Goal: Information Seeking & Learning: Learn about a topic

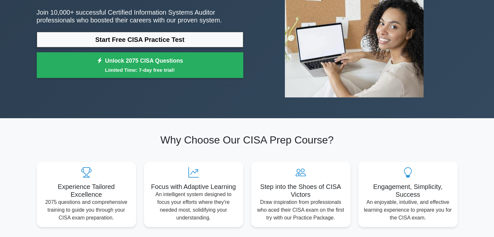
scroll to position [99, 0]
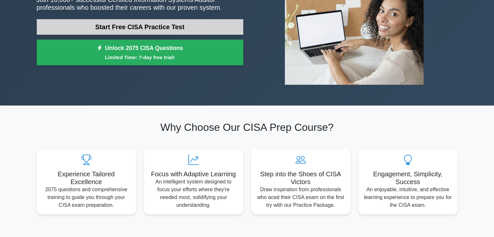
click at [152, 27] on link "Start Free CISA Practice Test" at bounding box center [140, 27] width 207 height 16
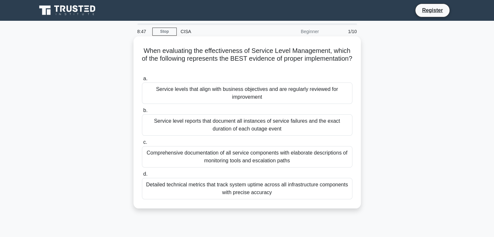
click at [321, 186] on div "Detailed technical metrics that track system uptime across all infrastructure c…" at bounding box center [247, 188] width 210 height 21
click at [142, 176] on input "d. Detailed technical metrics that track system uptime across all infrastructur…" at bounding box center [142, 174] width 0 height 4
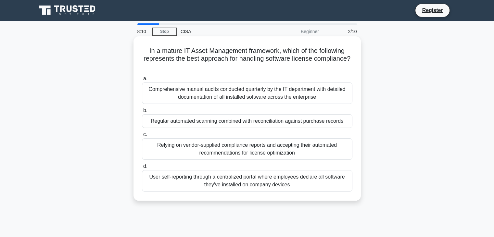
click at [283, 120] on div "Regular automated scanning combined with reconciliation against purchase records" at bounding box center [247, 121] width 210 height 14
click at [142, 113] on input "b. Regular automated scanning combined with reconciliation against purchase rec…" at bounding box center [142, 110] width 0 height 4
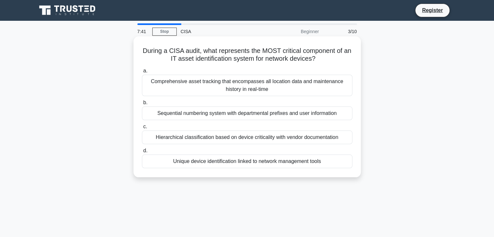
click at [259, 138] on div "Hierarchical classification based on device criticality with vendor documentati…" at bounding box center [247, 138] width 210 height 14
click at [142, 129] on input "c. Hierarchical classification based on device criticality with vendor document…" at bounding box center [142, 127] width 0 height 4
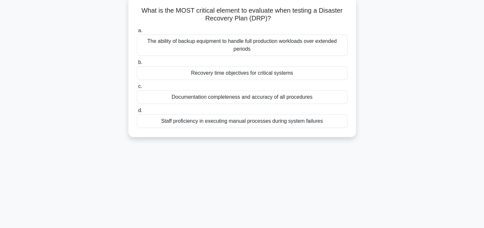
scroll to position [42, 0]
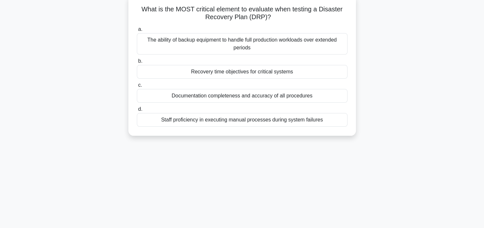
click at [257, 72] on div "Recovery time objectives for critical systems" at bounding box center [242, 72] width 210 height 14
click at [137, 63] on input "b. Recovery time objectives for critical systems" at bounding box center [137, 61] width 0 height 4
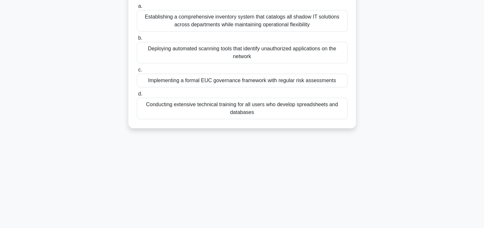
scroll to position [68, 0]
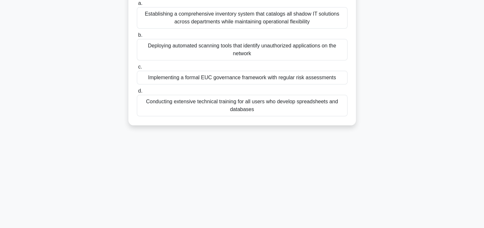
click at [194, 52] on div "Deploying automated scanning tools that identify unauthorized applications on t…" at bounding box center [242, 49] width 210 height 21
click at [137, 37] on input "b. Deploying automated scanning tools that identify unauthorized applications o…" at bounding box center [137, 35] width 0 height 4
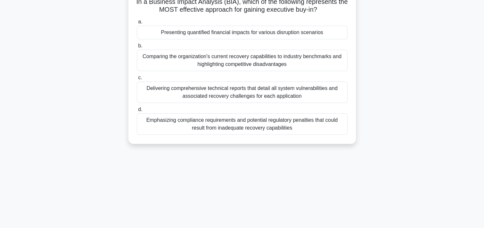
scroll to position [51, 0]
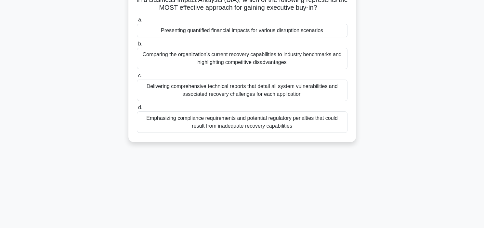
click at [304, 122] on div "Emphasizing compliance requirements and potential regulatory penalties that cou…" at bounding box center [242, 121] width 210 height 21
click at [137, 110] on input "d. Emphasizing compliance requirements and potential regulatory penalties that …" at bounding box center [137, 108] width 0 height 4
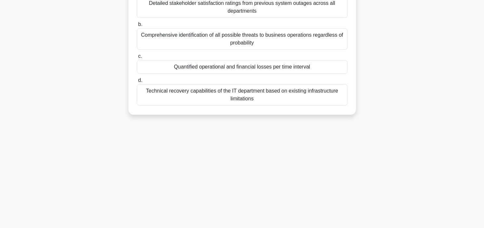
scroll to position [81, 0]
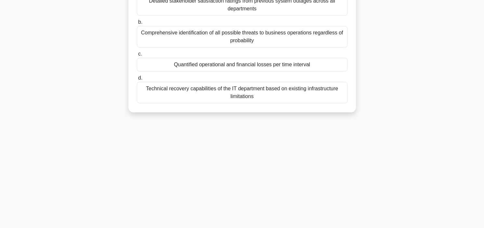
click at [222, 98] on div "Technical recovery capabilities of the IT department based on existing infrastr…" at bounding box center [242, 92] width 210 height 21
click at [137, 80] on input "d. Technical recovery capabilities of the IT department based on existing infra…" at bounding box center [137, 78] width 0 height 4
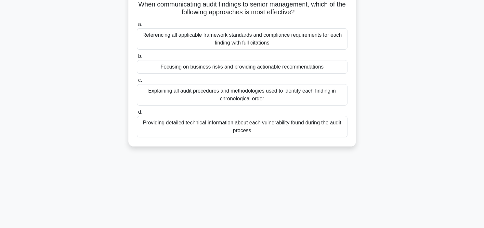
scroll to position [48, 0]
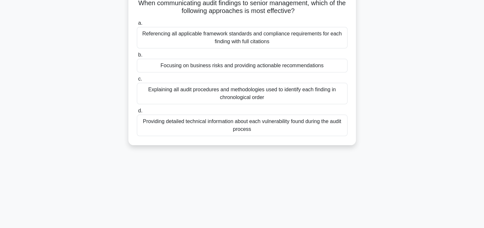
click at [281, 96] on div "Explaining all audit procedures and methodologies used to identify each finding…" at bounding box center [242, 93] width 210 height 21
click at [137, 81] on input "c. Explaining all audit procedures and methodologies used to identify each find…" at bounding box center [137, 79] width 0 height 4
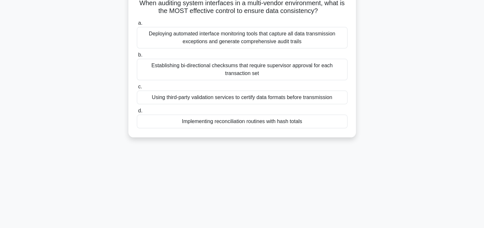
scroll to position [56, 0]
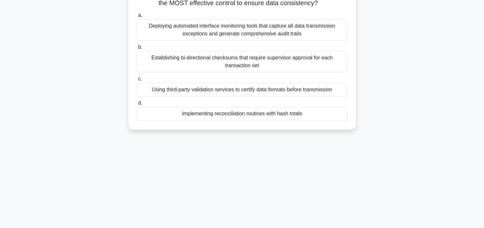
click at [253, 87] on div "Using third-party validation services to certify data formats before transmissi…" at bounding box center [242, 90] width 210 height 14
click at [137, 81] on input "c. Using third-party validation services to certify data formats before transmi…" at bounding box center [137, 79] width 0 height 4
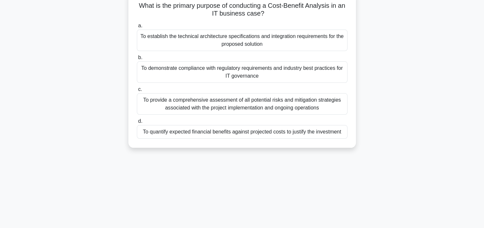
scroll to position [50, 0]
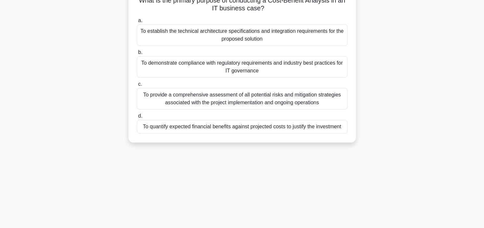
click at [239, 125] on div "To quantify expected financial benefits against projected costs to justify the …" at bounding box center [242, 127] width 210 height 14
click at [137, 118] on input "d. To quantify expected financial benefits against projected costs to justify t…" at bounding box center [137, 116] width 0 height 4
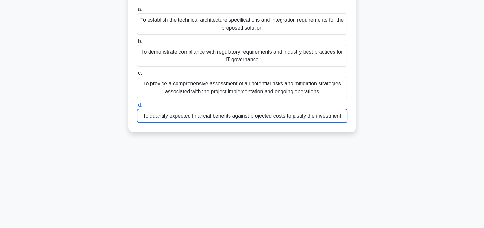
scroll to position [82, 0]
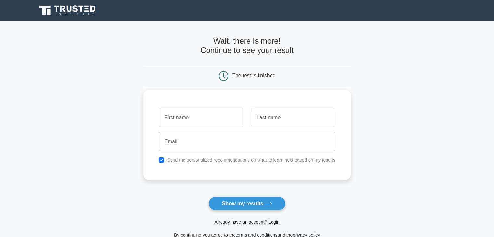
click at [171, 121] on input "text" at bounding box center [201, 117] width 84 height 19
type input "mo"
type input "mas"
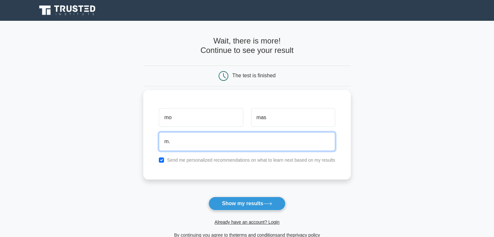
type input "m"
type input "m_masri81@hotmail.com"
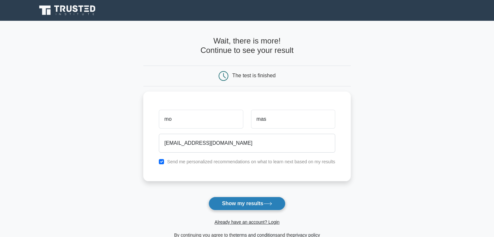
click at [225, 202] on button "Show my results" at bounding box center [247, 204] width 77 height 14
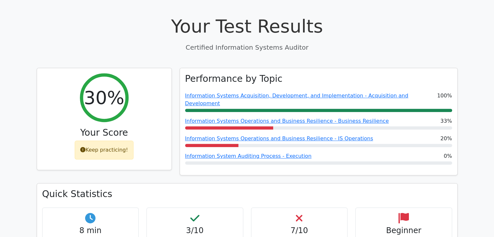
scroll to position [239, 0]
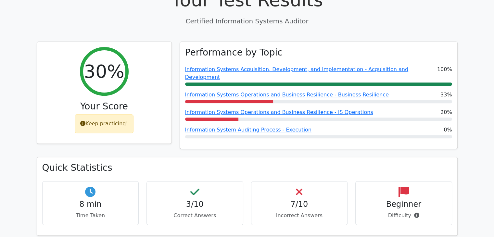
drag, startPoint x: 498, startPoint y: 35, endPoint x: 499, endPoint y: 76, distance: 40.3
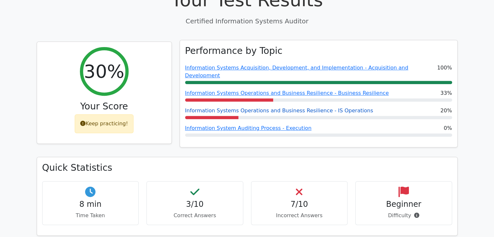
click at [221, 108] on link "Information Systems Operations and Business Resilience - IS Operations" at bounding box center [279, 111] width 188 height 6
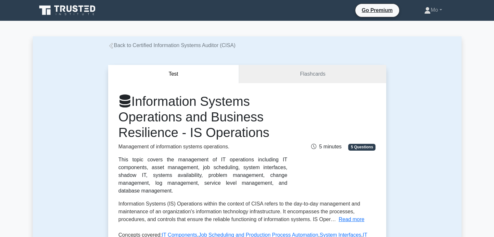
drag, startPoint x: 499, startPoint y: 33, endPoint x: 482, endPoint y: 0, distance: 36.3
